Goal: Obtain resource: Obtain resource

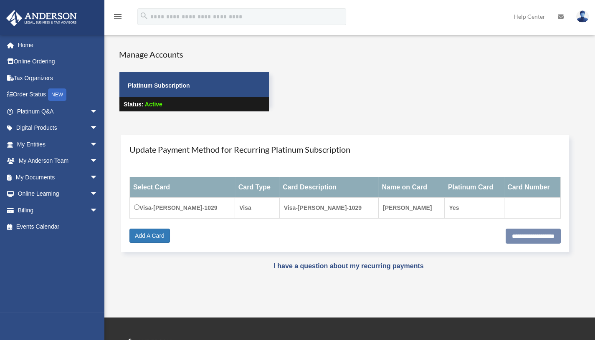
drag, startPoint x: 336, startPoint y: 118, endPoint x: 333, endPoint y: 74, distance: 44.4
click at [333, 74] on div "Manage Accounts Platinum Subscription Status: Active" at bounding box center [357, 87] width 489 height 79
click at [397, 92] on div "Manage Accounts Platinum Subscription Status: Active" at bounding box center [357, 87] width 489 height 79
click at [46, 84] on link "Tax Organizers" at bounding box center [58, 78] width 105 height 17
click at [44, 85] on link "Tax Organizers" at bounding box center [58, 78] width 105 height 17
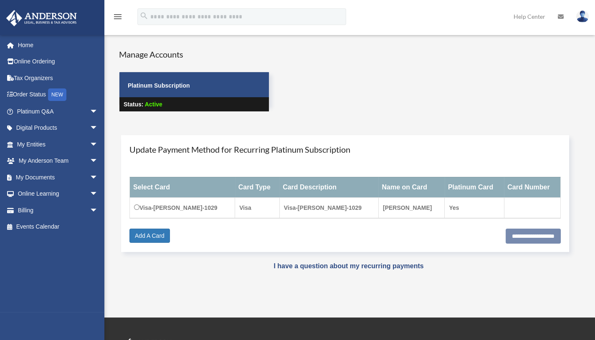
click at [51, 64] on link "Online Ordering" at bounding box center [58, 61] width 105 height 17
click at [90, 177] on span "arrow_drop_down" at bounding box center [98, 177] width 17 height 17
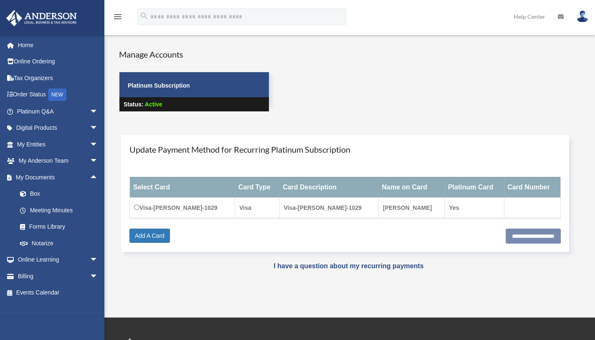
click at [49, 189] on link "Box" at bounding box center [61, 194] width 99 height 17
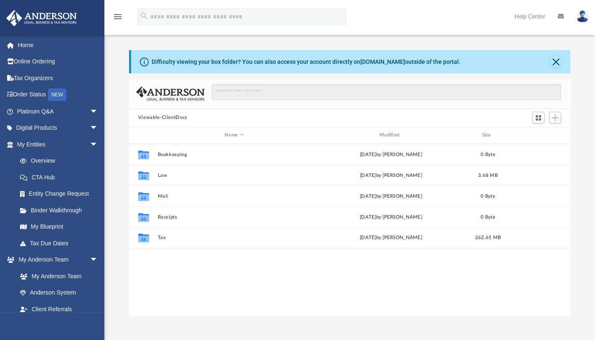
scroll to position [184, 435]
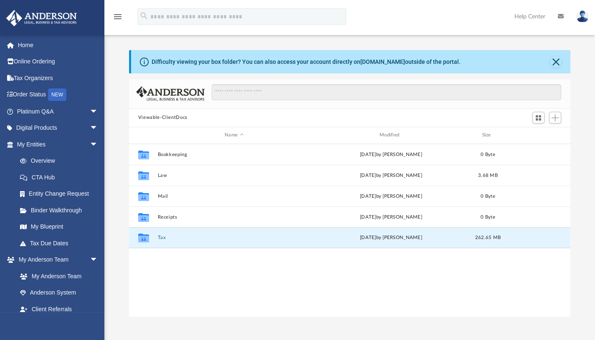
click at [164, 237] on button "Tax" at bounding box center [234, 237] width 153 height 5
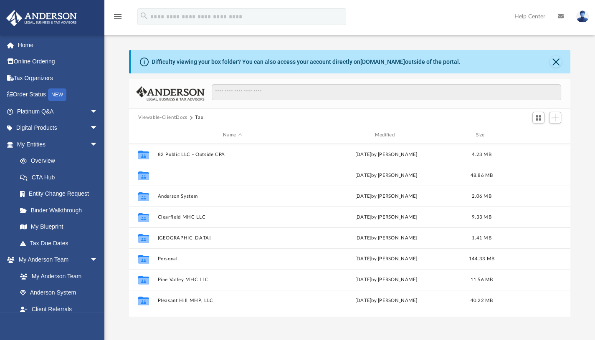
click at [174, 176] on button "Accord Properties LLC" at bounding box center [233, 175] width 150 height 5
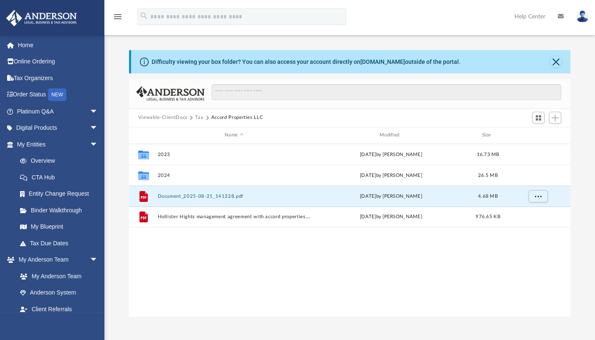
click at [170, 196] on button "Document_2025-08-21_141328.pdf" at bounding box center [234, 195] width 153 height 5
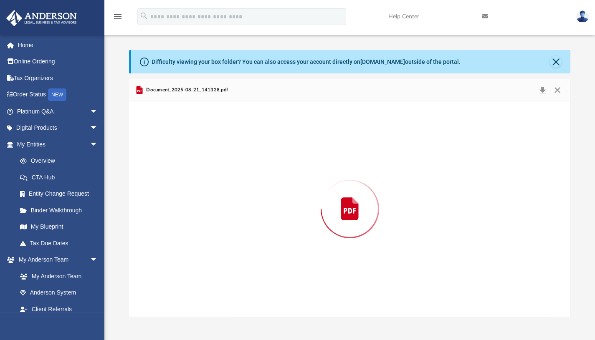
click at [170, 196] on div "Preview" at bounding box center [350, 210] width 442 height 216
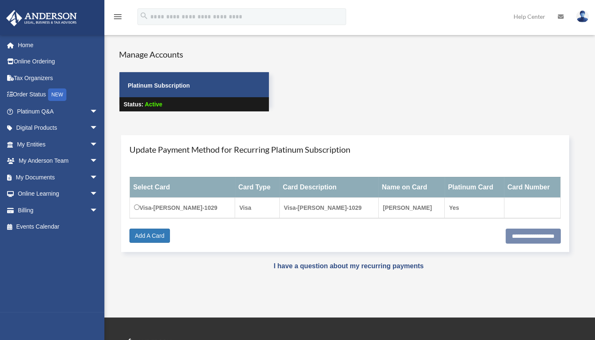
click at [351, 115] on div "Manage Accounts Platinum Subscription Status: Active" at bounding box center [357, 87] width 489 height 79
click at [90, 127] on span "arrow_drop_down" at bounding box center [98, 128] width 17 height 17
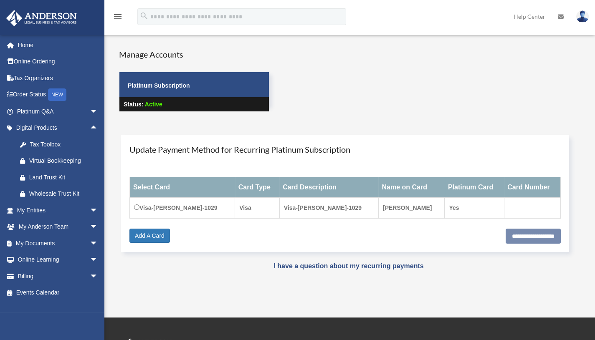
click at [46, 151] on link "Tax Toolbox" at bounding box center [61, 144] width 99 height 17
click at [47, 145] on div "Tax Toolbox" at bounding box center [64, 145] width 71 height 10
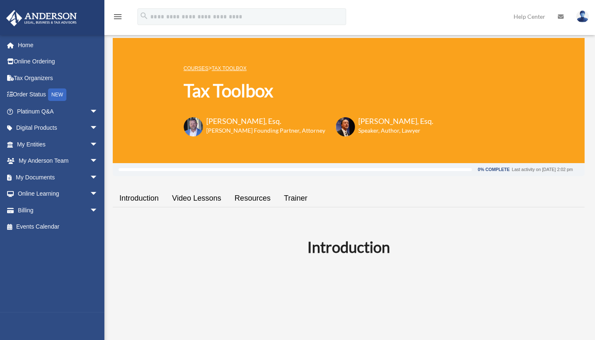
click at [90, 127] on span "arrow_drop_down" at bounding box center [98, 128] width 17 height 17
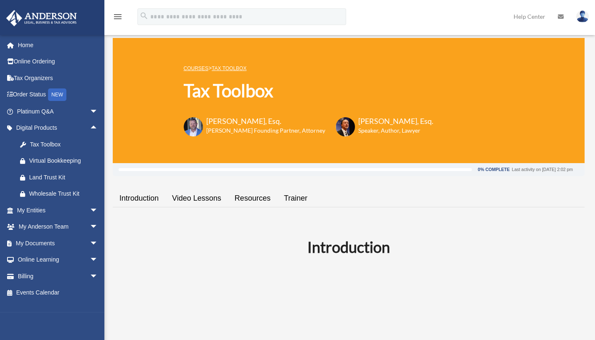
click at [90, 127] on span "arrow_drop_up" at bounding box center [98, 128] width 17 height 17
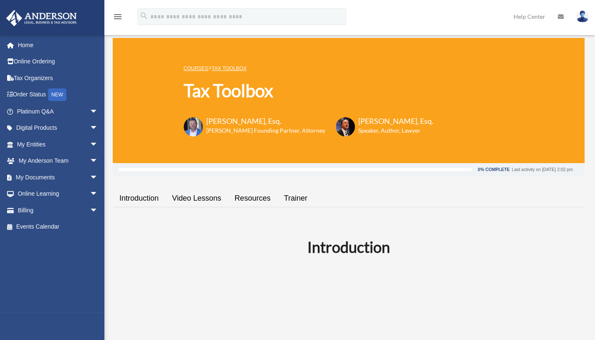
click at [90, 175] on span "arrow_drop_down" at bounding box center [98, 177] width 17 height 17
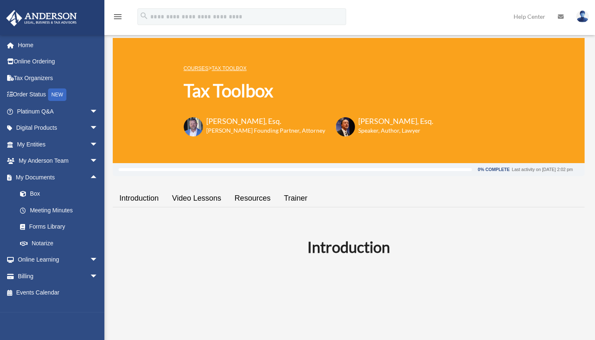
click at [65, 194] on link "Box" at bounding box center [61, 194] width 99 height 17
click at [48, 196] on link "Box" at bounding box center [61, 194] width 99 height 17
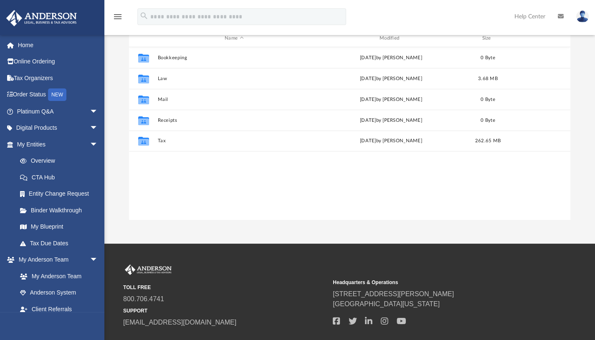
scroll to position [100, 0]
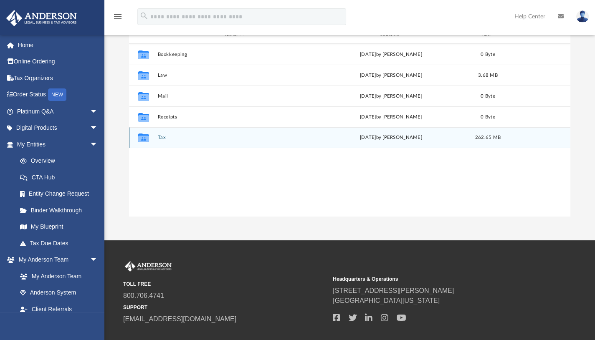
click at [144, 137] on icon "grid" at bounding box center [143, 139] width 11 height 7
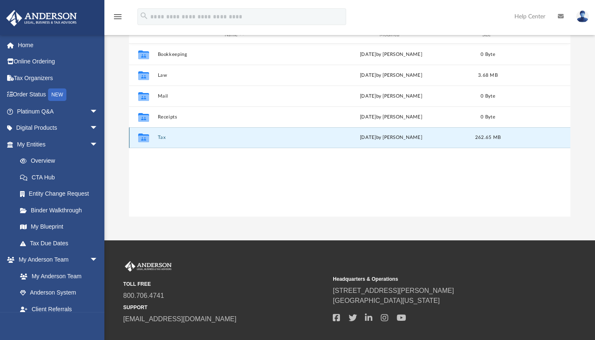
click at [144, 137] on icon "grid" at bounding box center [143, 139] width 11 height 7
click at [164, 136] on button "Tax" at bounding box center [234, 137] width 153 height 5
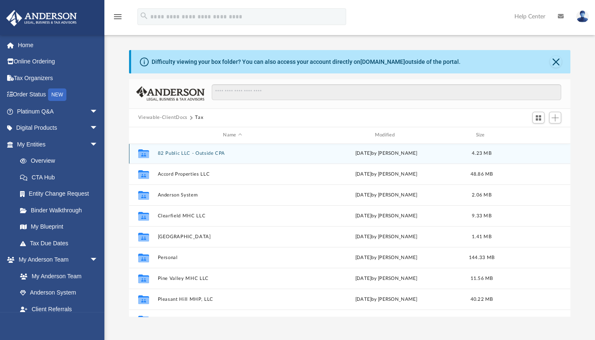
scroll to position [1, 0]
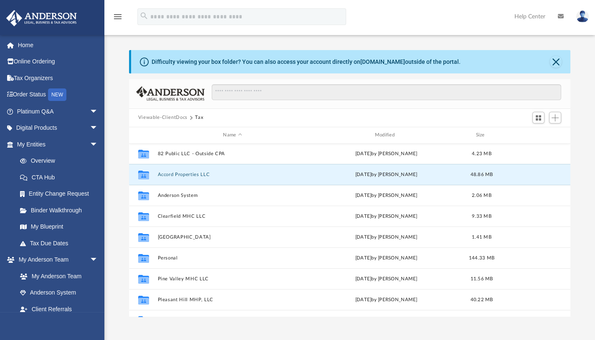
click at [193, 173] on button "Accord Properties LLC" at bounding box center [233, 174] width 150 height 5
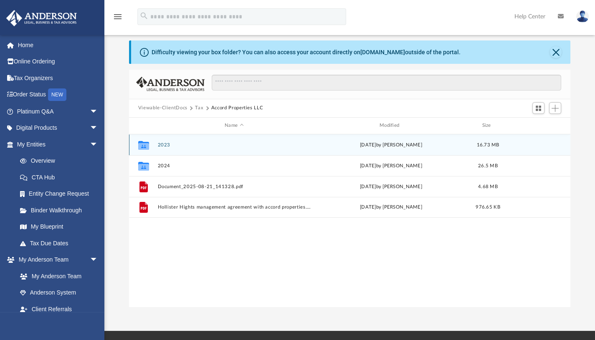
scroll to position [10, 0]
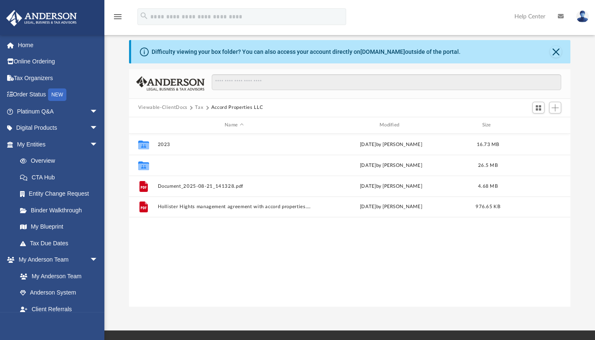
click at [185, 163] on button "2024" at bounding box center [234, 165] width 153 height 5
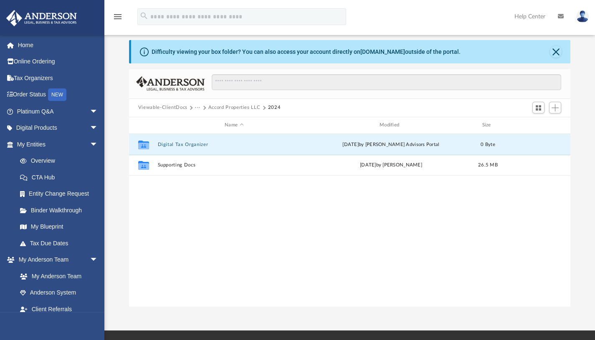
click at [186, 142] on button "Digital Tax Organizer" at bounding box center [234, 144] width 153 height 5
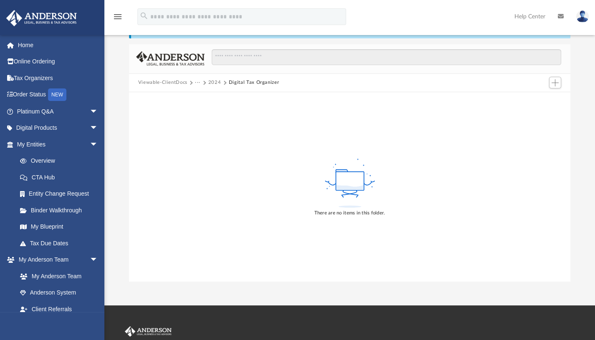
scroll to position [0, 0]
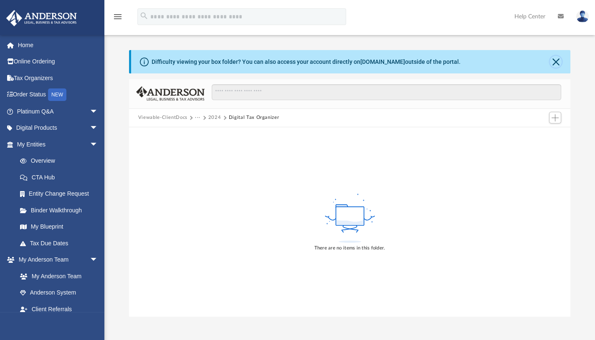
click at [553, 58] on button "Close" at bounding box center [556, 62] width 12 height 12
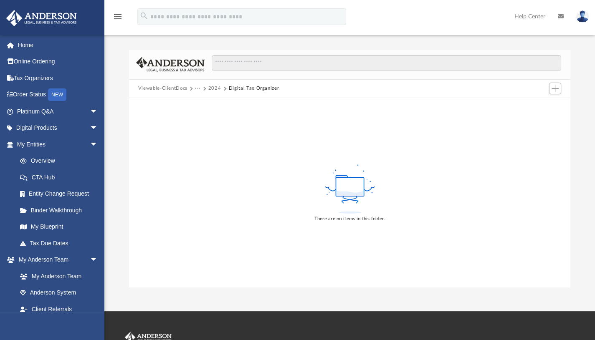
click at [219, 87] on button "2024" at bounding box center [214, 89] width 13 height 8
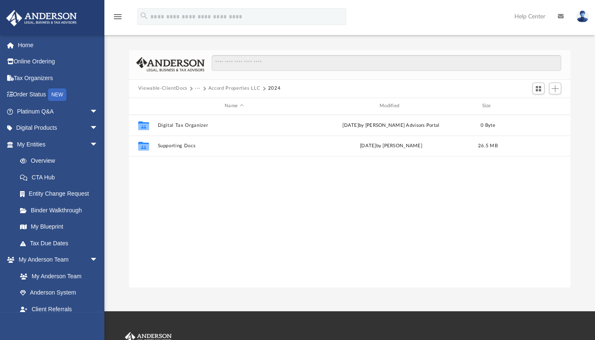
scroll to position [184, 435]
click at [169, 90] on button "Viewable-ClientDocs" at bounding box center [162, 89] width 49 height 8
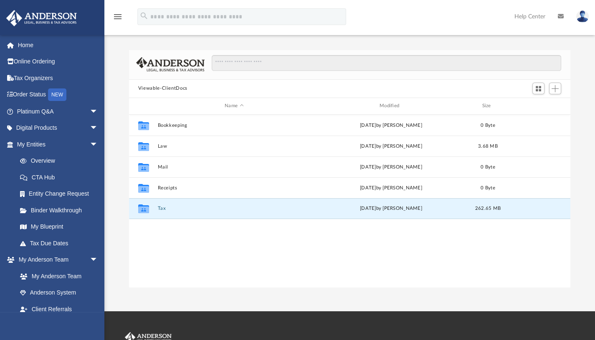
click at [164, 211] on button "Tax" at bounding box center [234, 208] width 153 height 5
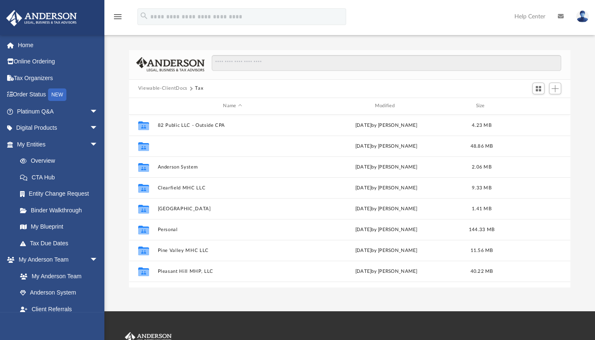
click at [197, 147] on button "Accord Properties LLC" at bounding box center [233, 145] width 150 height 5
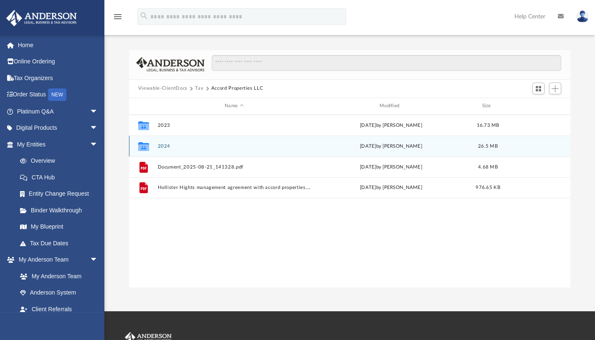
click at [166, 152] on div "Collaborated Folder 2024 [DATE] by [PERSON_NAME] 26.5 MB" at bounding box center [350, 146] width 442 height 21
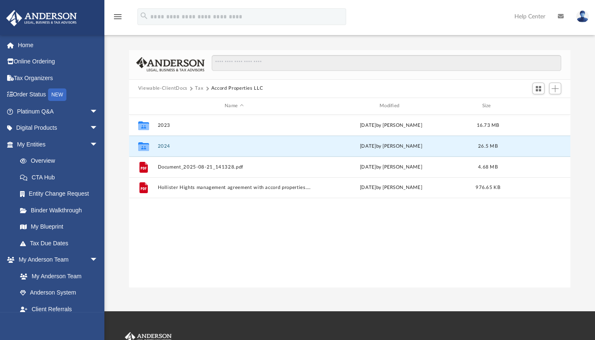
click at [166, 147] on button "2024" at bounding box center [234, 145] width 153 height 5
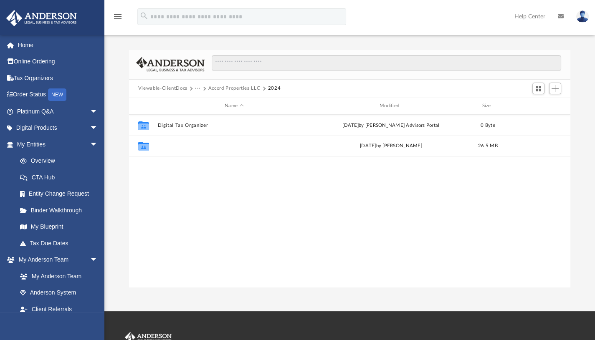
click at [187, 143] on button "Supporting Docs" at bounding box center [234, 145] width 153 height 5
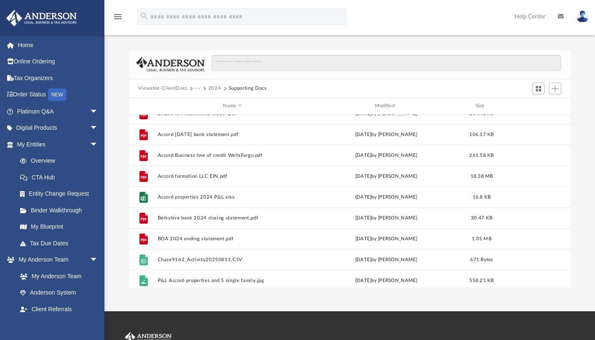
scroll to position [102, 0]
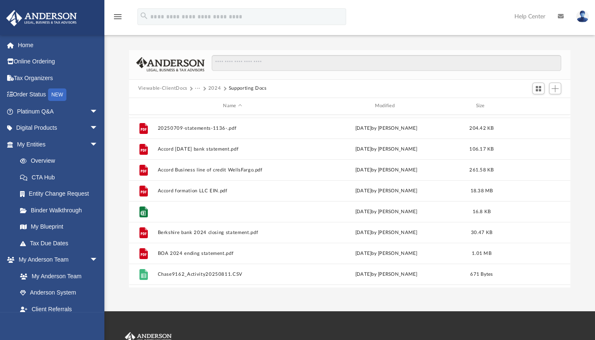
click at [190, 212] on button "Accord properties 2024 P&L.xlsx" at bounding box center [233, 211] width 150 height 5
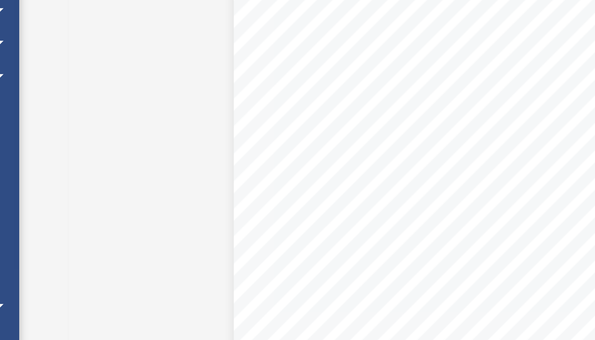
click at [190, 212] on div "P&L 2024 Accord Properties Jan Feb Mar Apr May Jun [DATE] Aug Sep Oct Nov Dec F…" at bounding box center [350, 185] width 442 height 226
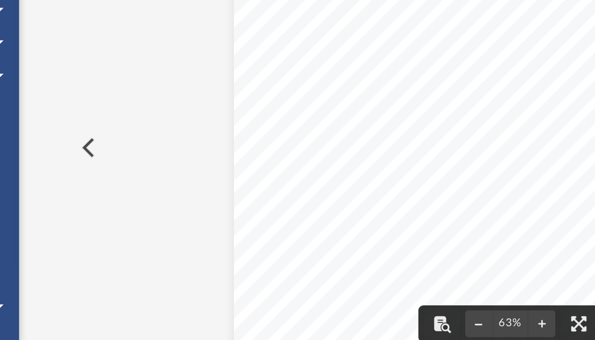
drag, startPoint x: 196, startPoint y: 211, endPoint x: 120, endPoint y: 245, distance: 82.8
click at [120, 245] on div "Difficulty viewing your box folder? You can also access your account directly o…" at bounding box center [349, 169] width 491 height 238
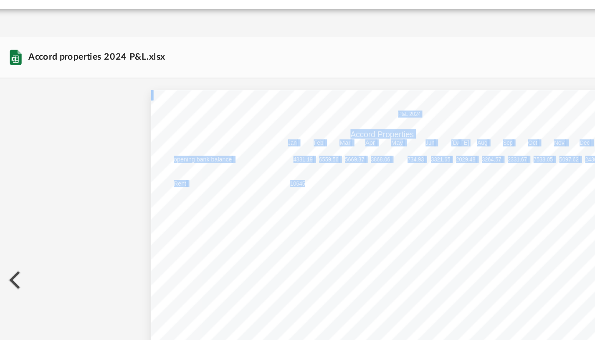
drag, startPoint x: 291, startPoint y: 127, endPoint x: 258, endPoint y: 88, distance: 51.3
click at [258, 88] on div "P&L 2024 Accord Properties Jan Feb Mar Apr May Jun [DATE] Aug Sep Oct Nov Dec F…" at bounding box center [350, 185] width 276 height 213
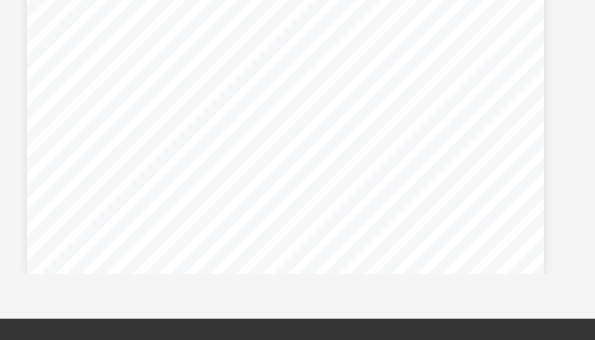
scroll to position [0, 0]
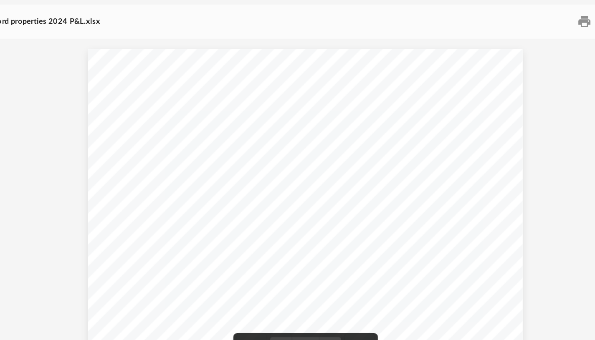
drag, startPoint x: 223, startPoint y: 133, endPoint x: 235, endPoint y: 93, distance: 41.9
click at [235, 93] on div "P&L 2024 Accord Properties Jan Feb Mar Apr May Jun [DATE] Aug Sep Oct Nov Dec F…" at bounding box center [350, 185] width 276 height 213
drag, startPoint x: 215, startPoint y: 96, endPoint x: 229, endPoint y: 114, distance: 22.6
click at [229, 114] on div "P&L 2024 Accord Properties Jan Feb Mar Apr May Jun [DATE] Aug Sep Oct Nov Dec F…" at bounding box center [350, 185] width 276 height 213
drag, startPoint x: 221, startPoint y: 100, endPoint x: 320, endPoint y: 89, distance: 100.0
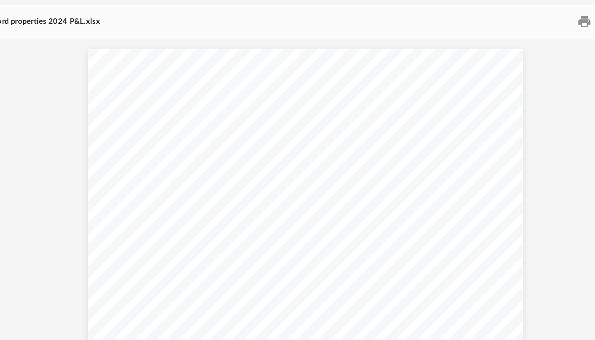
click at [320, 89] on div "P&L 2024 Accord Properties Jan Feb Mar Apr May Jun [DATE] Aug Sep Oct Nov Dec F…" at bounding box center [350, 185] width 276 height 213
